Goal: Information Seeking & Learning: Find specific fact

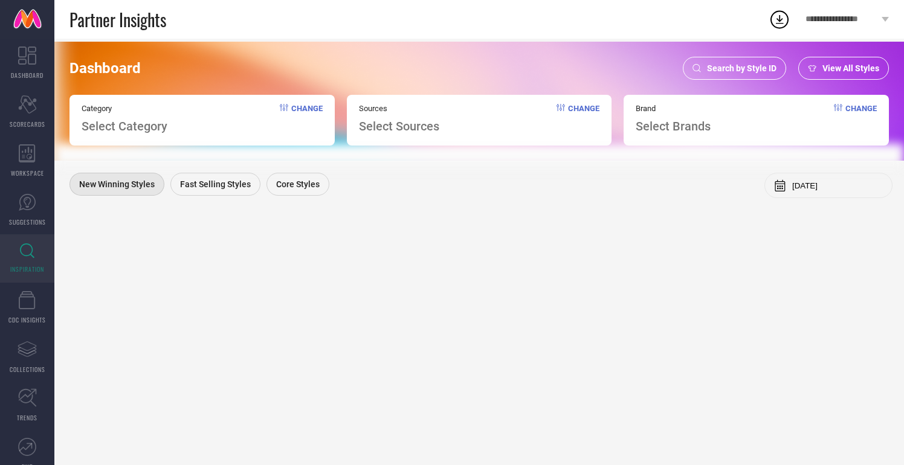
click at [729, 66] on span "Search by Style ID" at bounding box center [742, 68] width 70 height 10
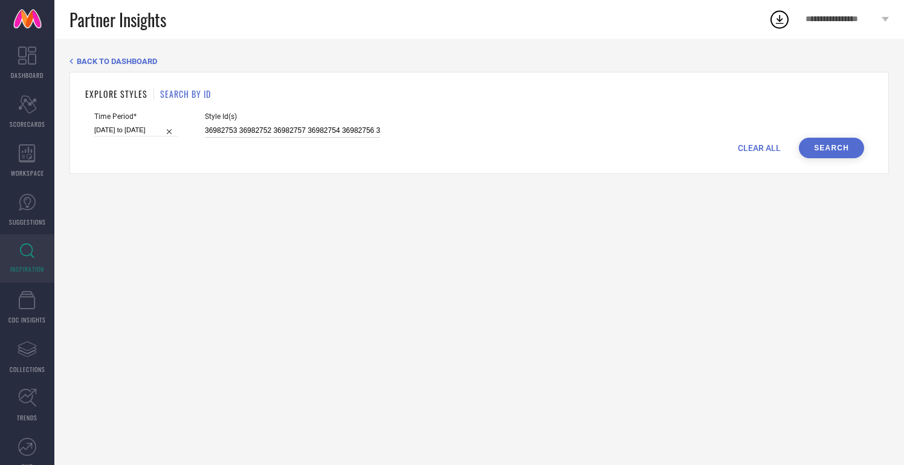
click at [280, 127] on input "36982753 36982752 36982757 36982754 36982756 36982751 36982747" at bounding box center [292, 131] width 175 height 14
paste input "31027960"
type input "31027960"
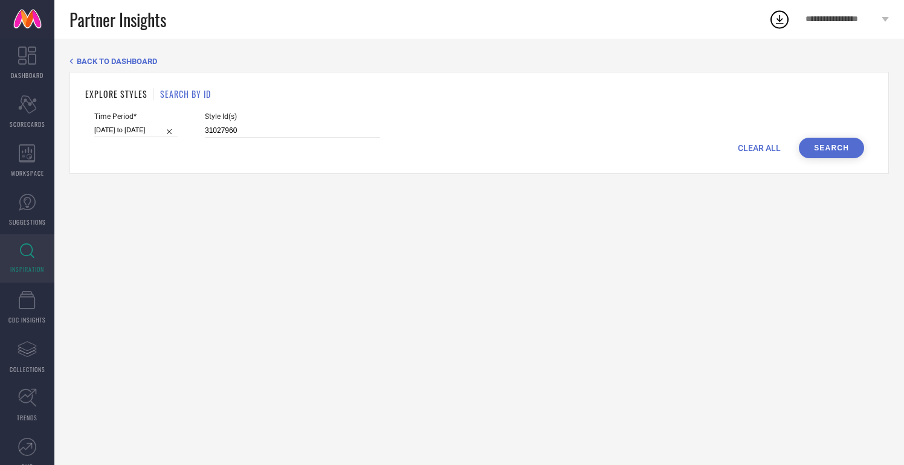
click at [840, 141] on button "Search" at bounding box center [831, 148] width 65 height 21
click at [137, 136] on input "[DATE] to [DATE]" at bounding box center [135, 130] width 83 height 13
select select "2"
select select "2025"
select select "3"
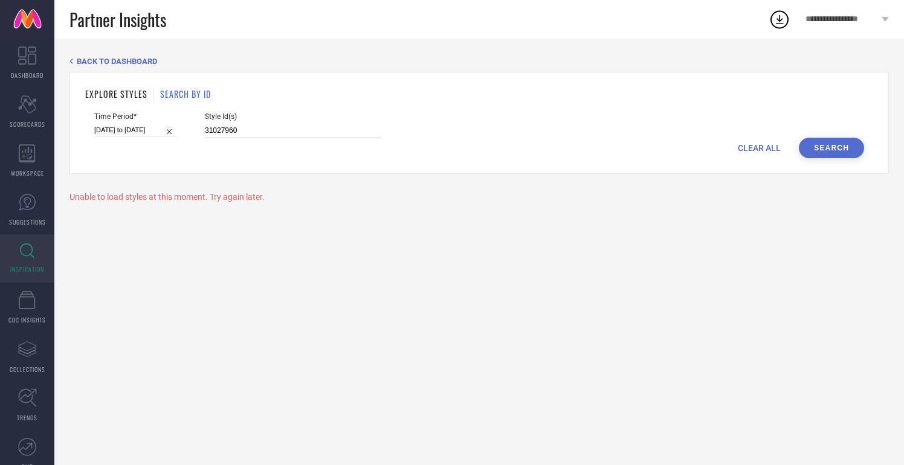
select select "2025"
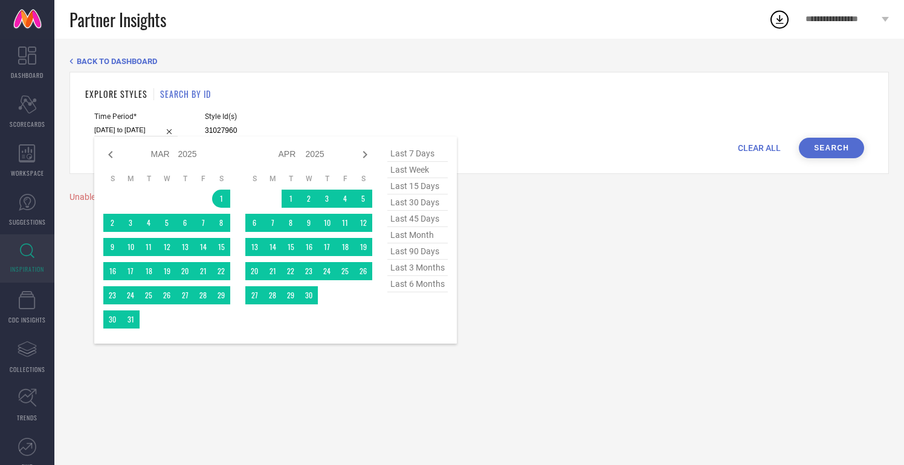
click at [412, 288] on span "last 6 months" at bounding box center [417, 284] width 60 height 16
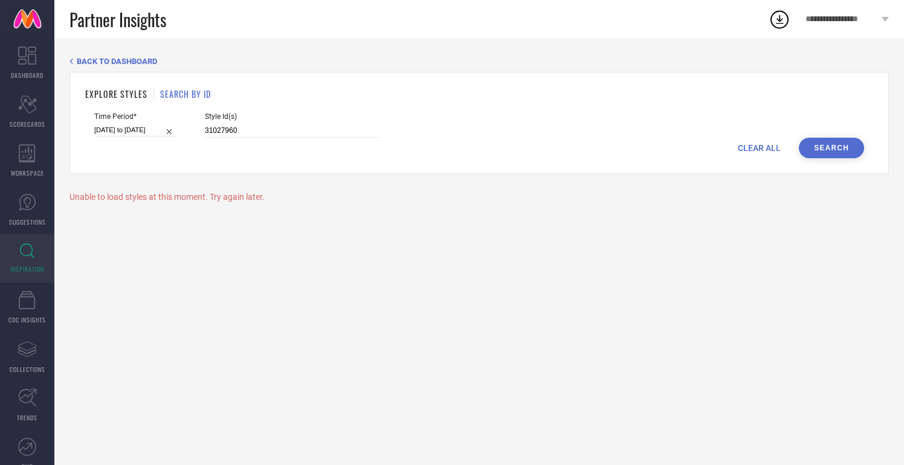
click at [826, 144] on button "Search" at bounding box center [831, 148] width 65 height 21
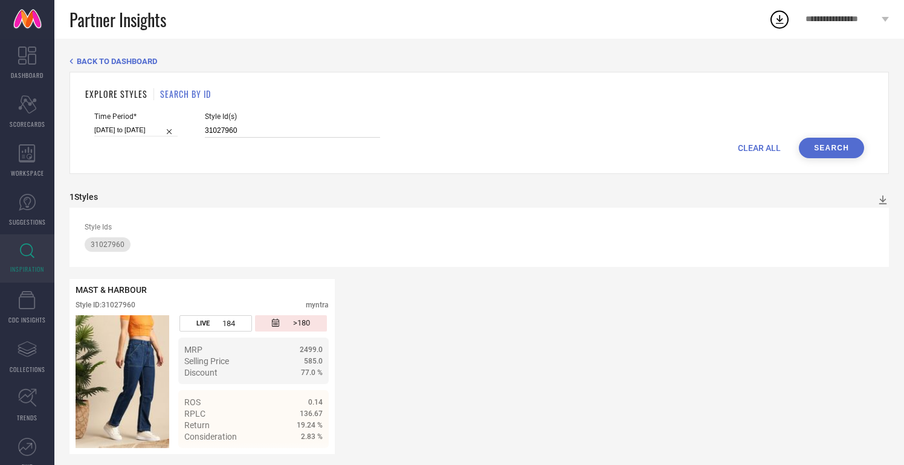
click at [206, 131] on input "31027960" at bounding box center [292, 131] width 175 height 14
paste input "0128999"
type input "30128999"
click at [832, 150] on button "Search" at bounding box center [831, 148] width 65 height 21
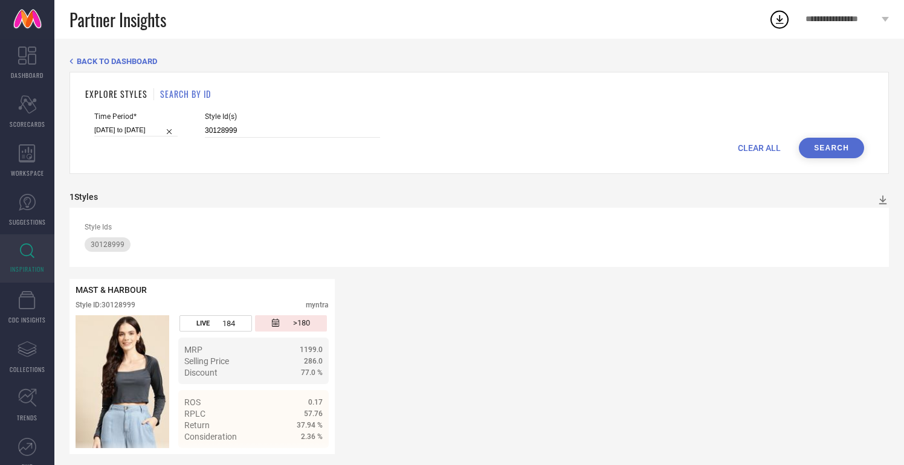
scroll to position [7, 0]
